Goal: Find specific page/section: Find specific page/section

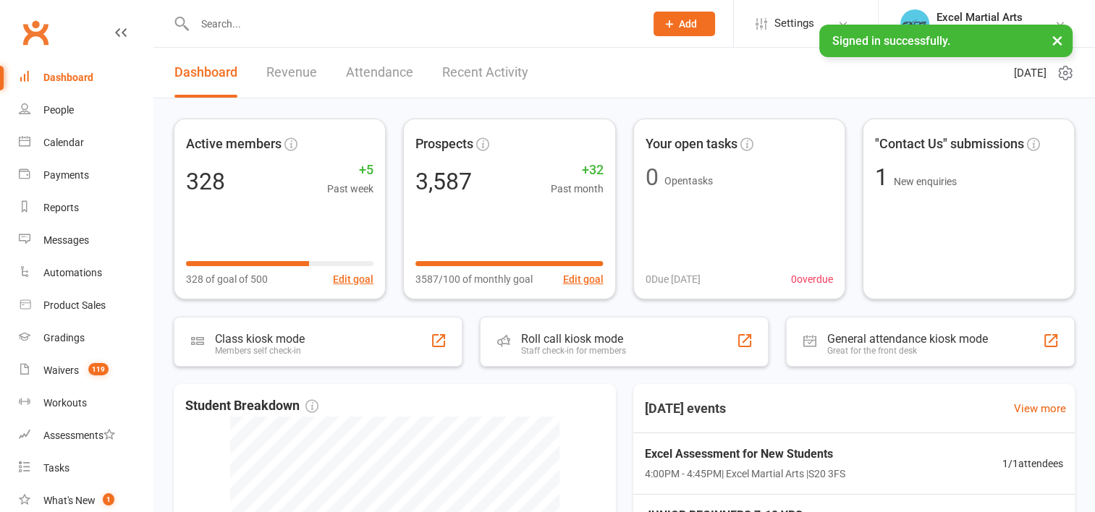
click at [242, 32] on input "text" at bounding box center [412, 24] width 444 height 20
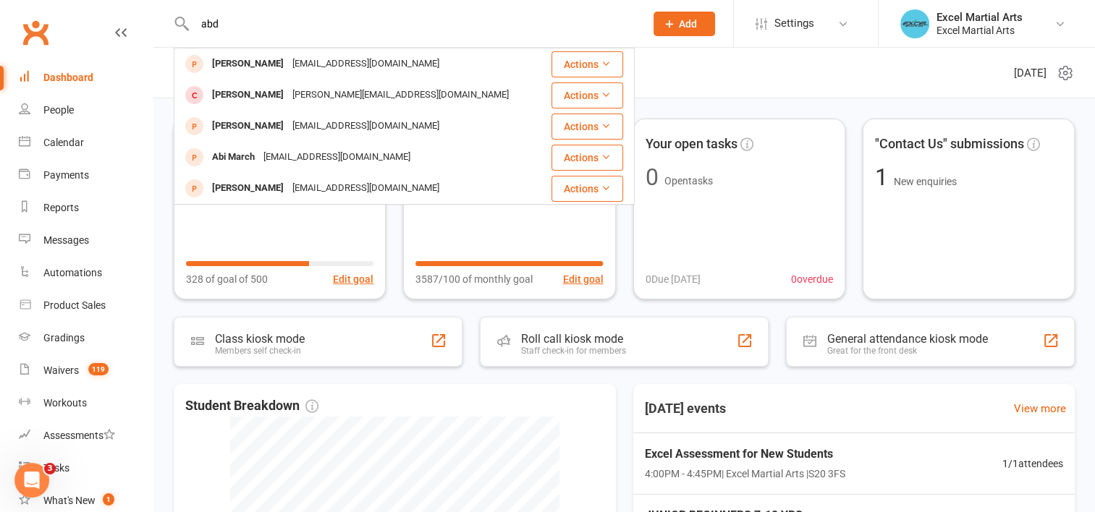
type input "abd"
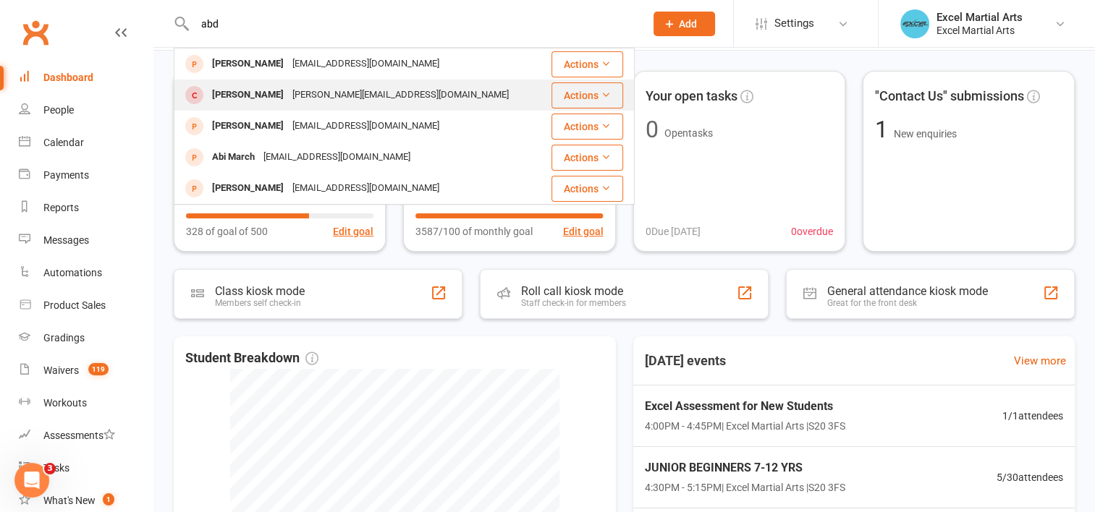
scroll to position [217, 0]
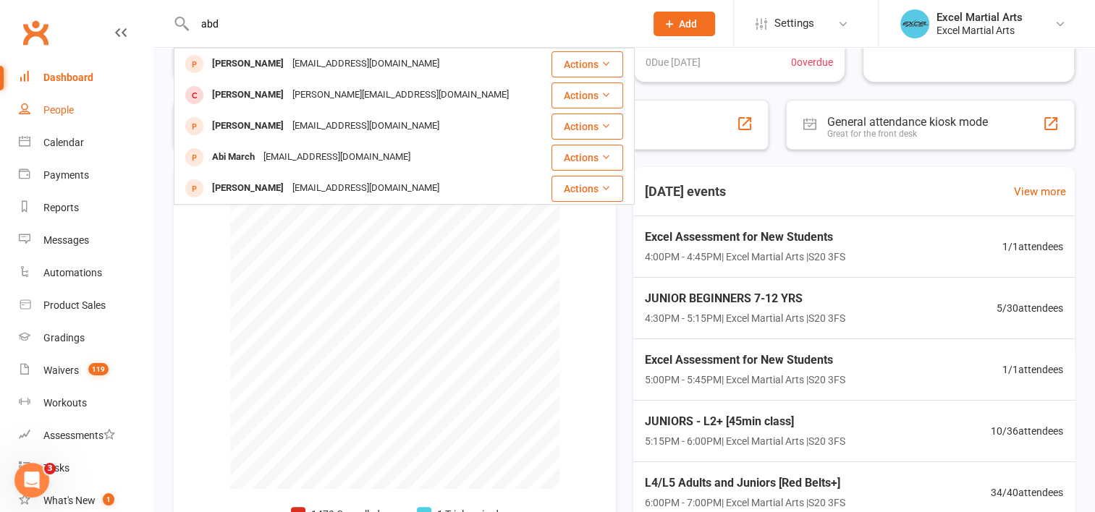
click at [55, 109] on div "People" at bounding box center [58, 110] width 30 height 12
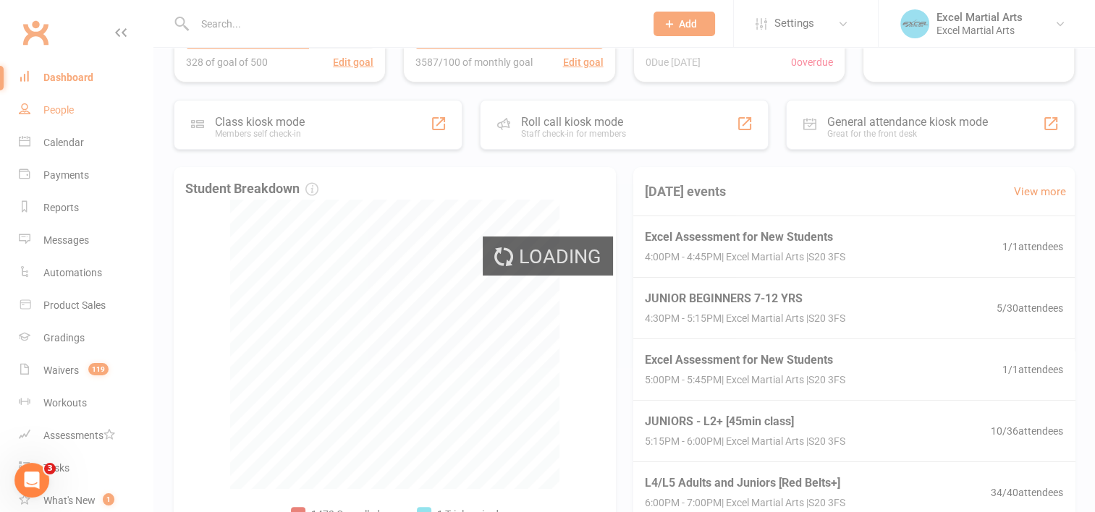
select select "100"
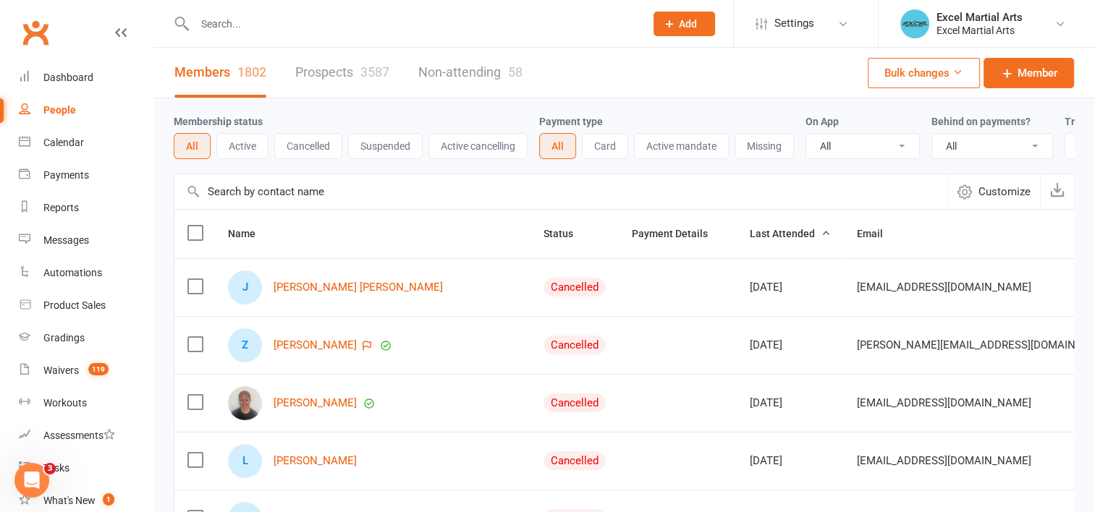
click at [241, 143] on button "Active" at bounding box center [242, 146] width 52 height 26
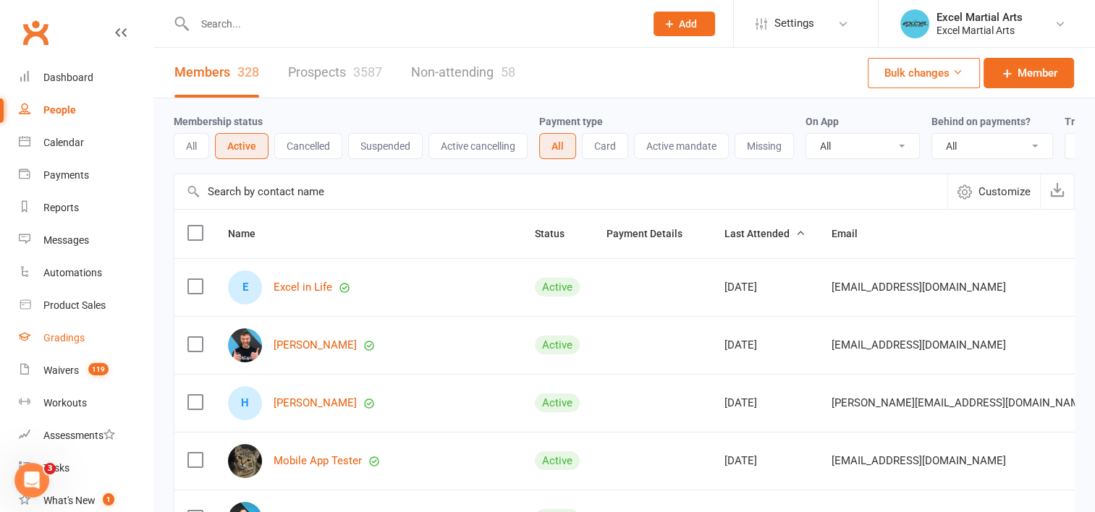
click at [72, 335] on div "Gradings" at bounding box center [63, 338] width 41 height 12
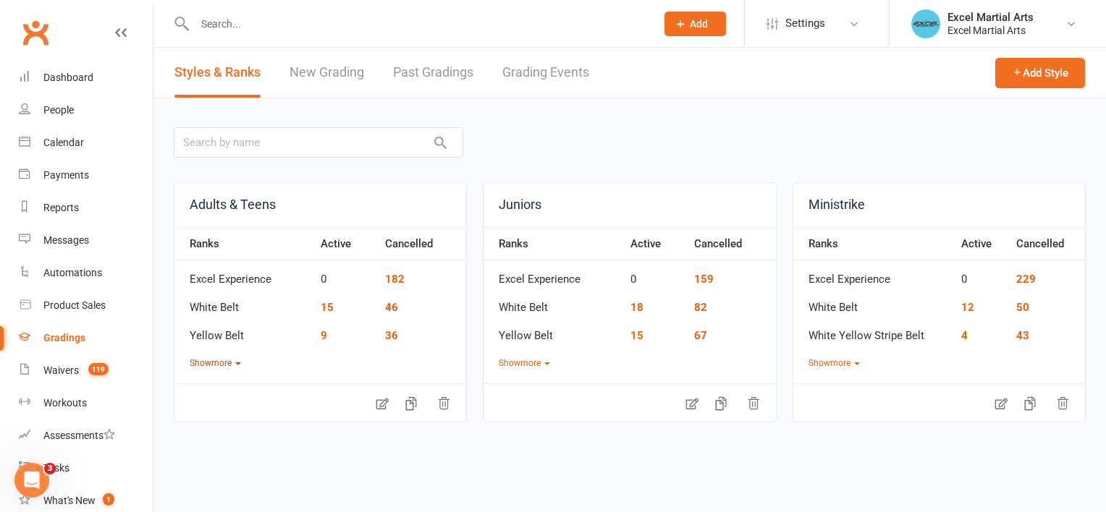
click at [229, 365] on button "Show more" at bounding box center [215, 364] width 51 height 14
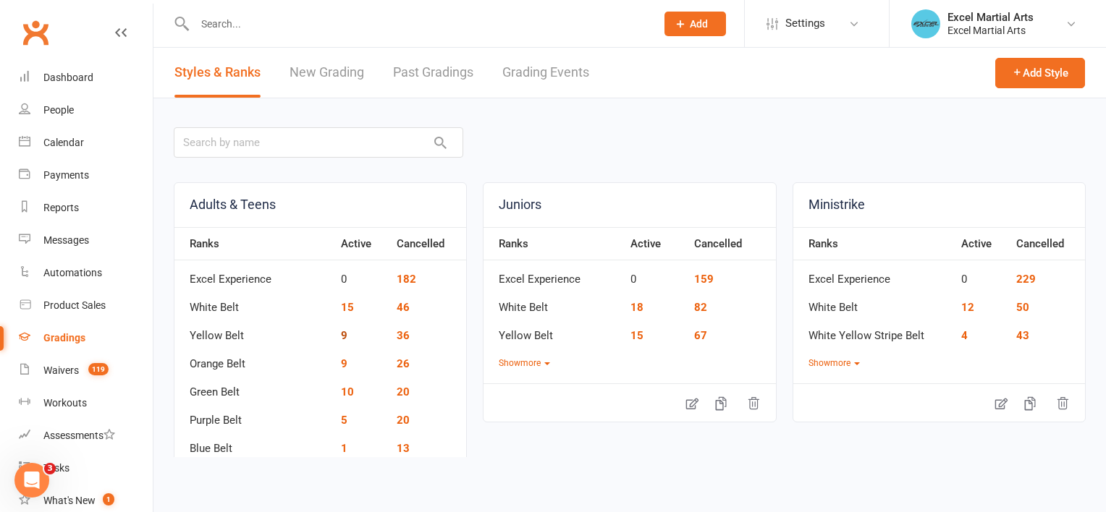
click at [342, 334] on link "9" at bounding box center [344, 335] width 7 height 13
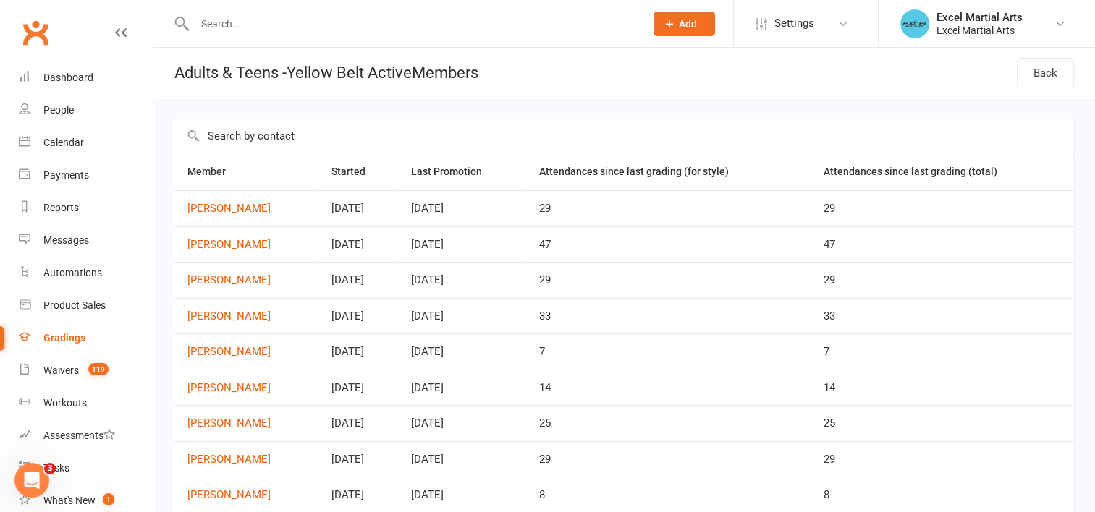
click at [75, 337] on div "Gradings" at bounding box center [64, 338] width 42 height 12
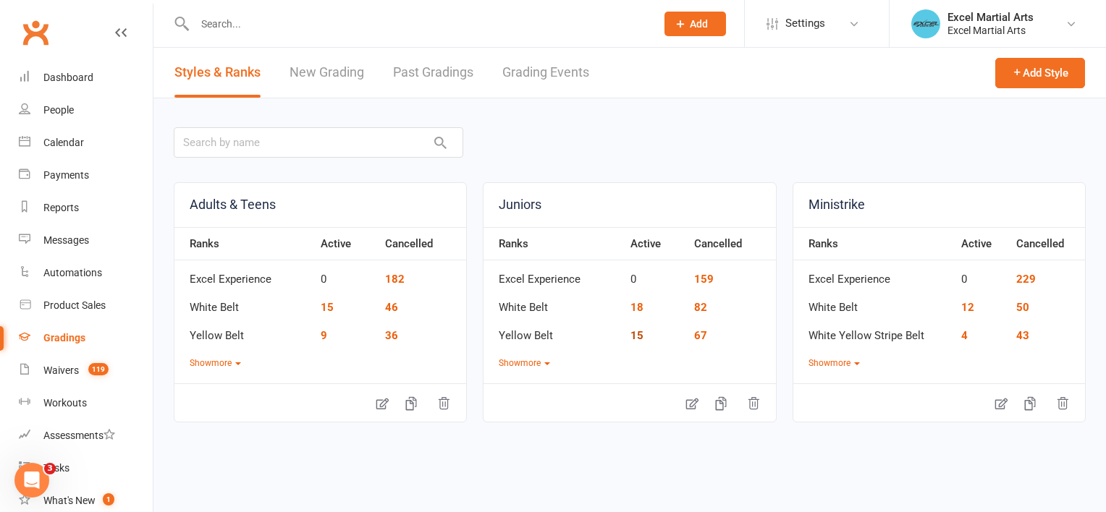
click at [637, 333] on link "15" at bounding box center [636, 335] width 13 height 13
